Goal: Task Accomplishment & Management: Manage account settings

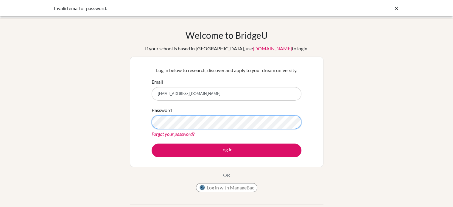
click at [151, 143] on button "Log in" at bounding box center [226, 150] width 150 height 14
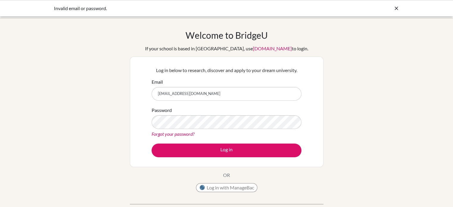
click at [246, 91] on input "[EMAIL_ADDRESS][DOMAIN_NAME]" at bounding box center [226, 94] width 150 height 14
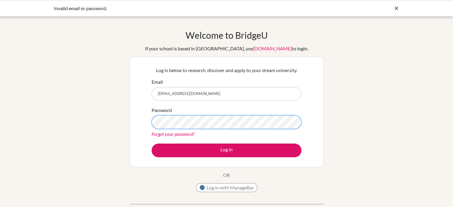
click at [151, 143] on button "Log in" at bounding box center [226, 150] width 150 height 14
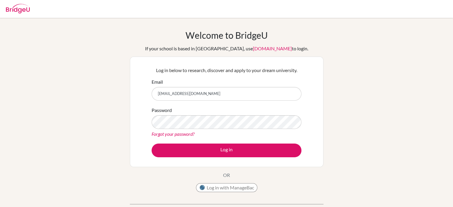
click at [15, 8] on img at bounding box center [18, 9] width 24 height 10
type input "[EMAIL_ADDRESS][DOMAIN_NAME]"
click at [15, 8] on img at bounding box center [18, 9] width 24 height 10
type input "[EMAIL_ADDRESS][DOMAIN_NAME]"
click at [19, 22] on div "Welcome to BridgeU If your school is based in China, use app.bridge-u.com.cn to…" at bounding box center [226, 127] width 453 height 218
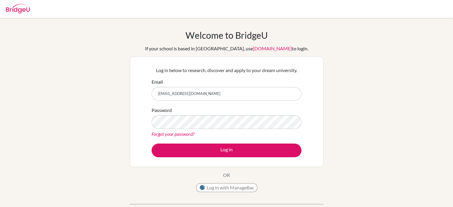
click at [174, 133] on link "Forgot your password?" at bounding box center [172, 134] width 43 height 6
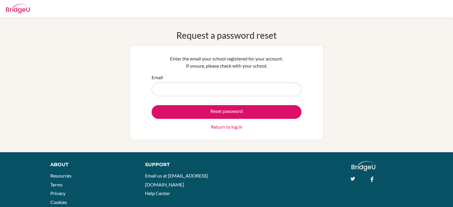
type input "[EMAIL_ADDRESS][DOMAIN_NAME]"
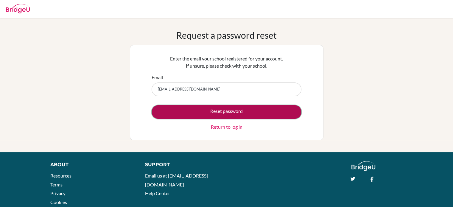
click at [207, 106] on button "Reset password" at bounding box center [226, 112] width 150 height 14
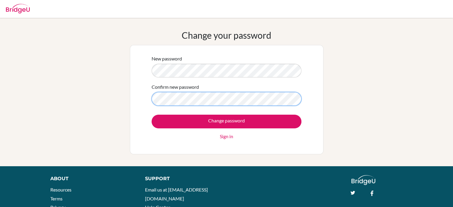
click at [151, 115] on input "Change password" at bounding box center [226, 122] width 150 height 14
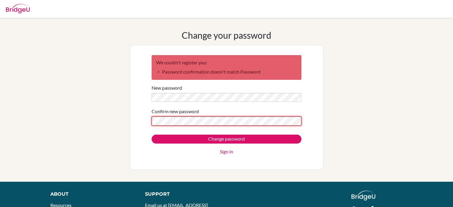
click at [151, 135] on input "Change password" at bounding box center [226, 139] width 150 height 9
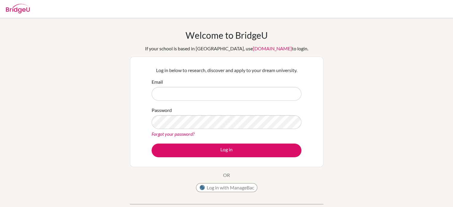
type input "[EMAIL_ADDRESS][DOMAIN_NAME]"
click at [265, 141] on form "Email [EMAIL_ADDRESS][DOMAIN_NAME] Password Forgot your password? Log in" at bounding box center [226, 117] width 150 height 79
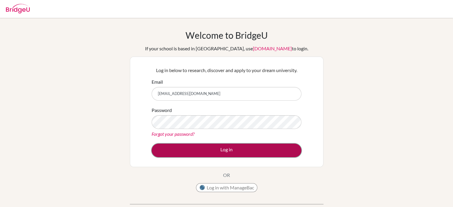
click at [270, 149] on button "Log in" at bounding box center [226, 150] width 150 height 14
